Goal: Navigation & Orientation: Find specific page/section

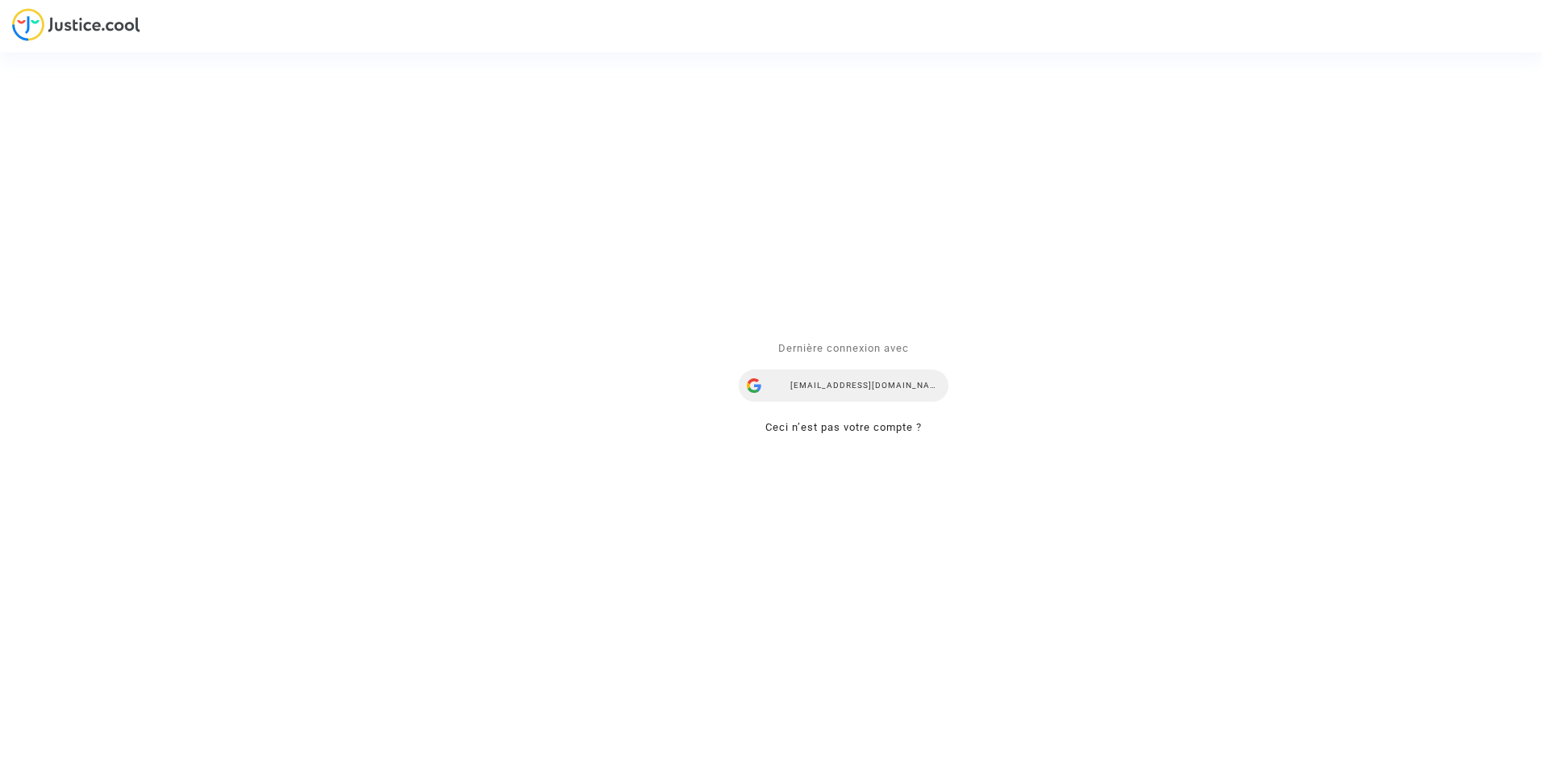
click at [849, 386] on div "ealvarez@reclamaciondevuelos.com" at bounding box center [844, 386] width 210 height 32
